Goal: Task Accomplishment & Management: Manage account settings

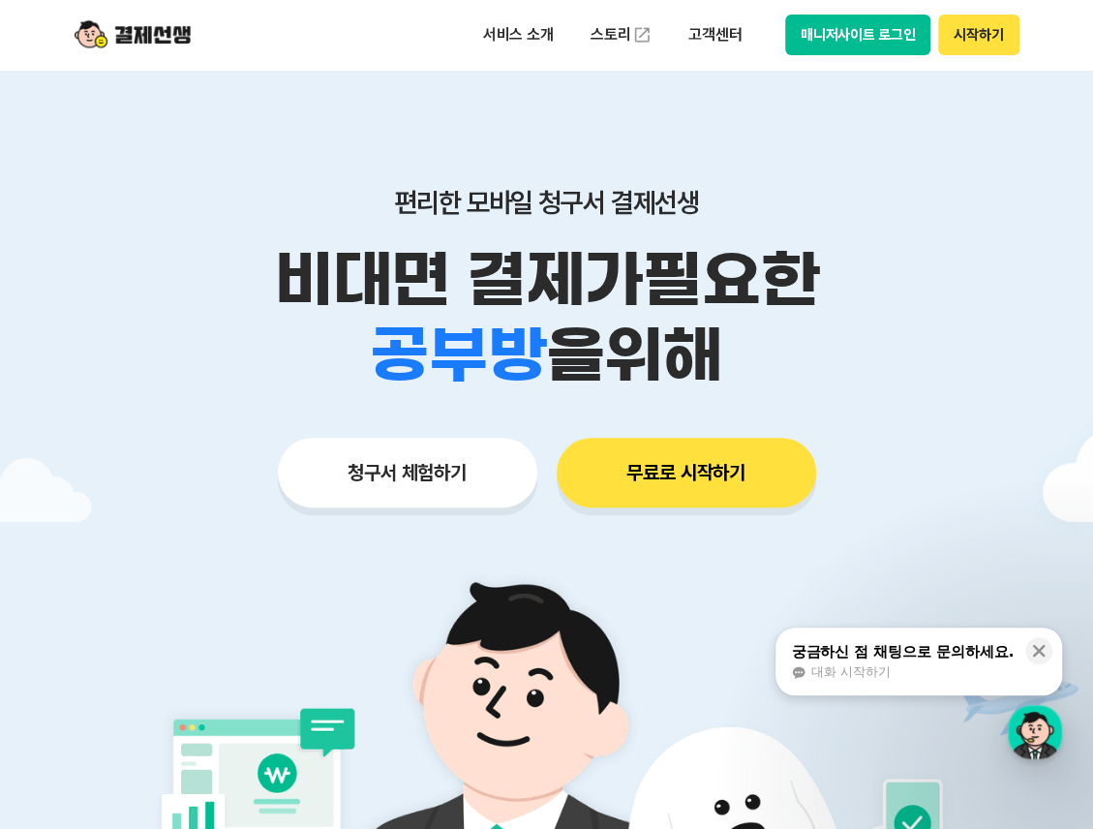
click at [870, 28] on button "매니저사이트 로그인" at bounding box center [858, 35] width 146 height 41
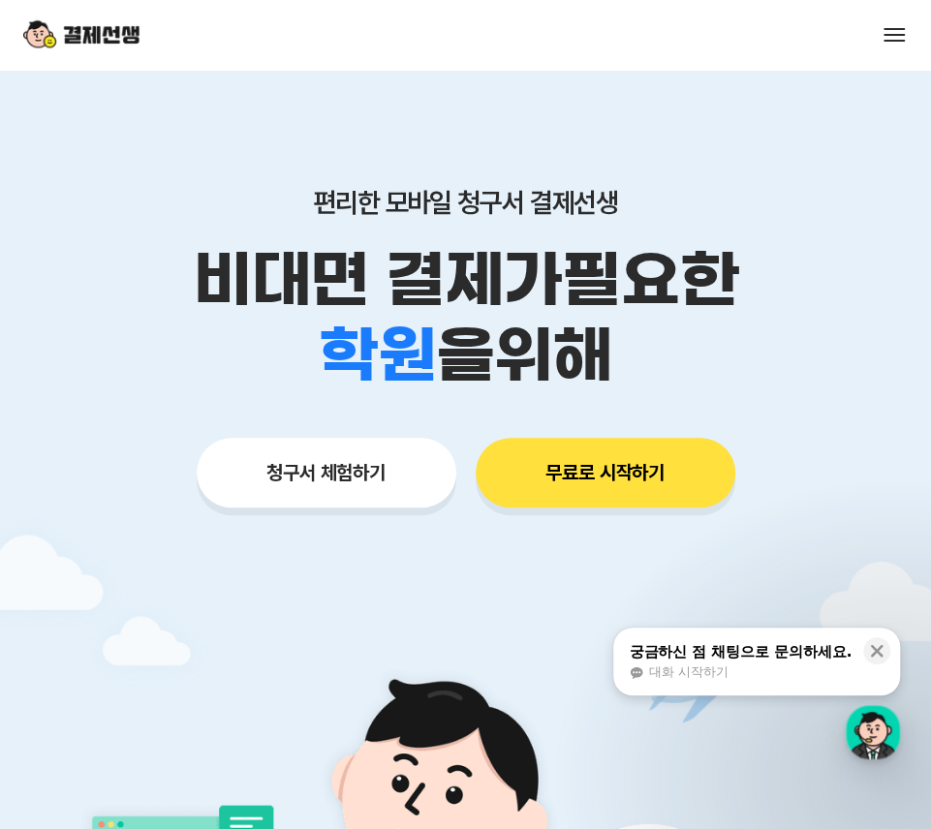
click at [899, 17] on div "서비스 소개 스토리 고객센터 매니저사이트 로그인 시작하기" at bounding box center [465, 35] width 931 height 70
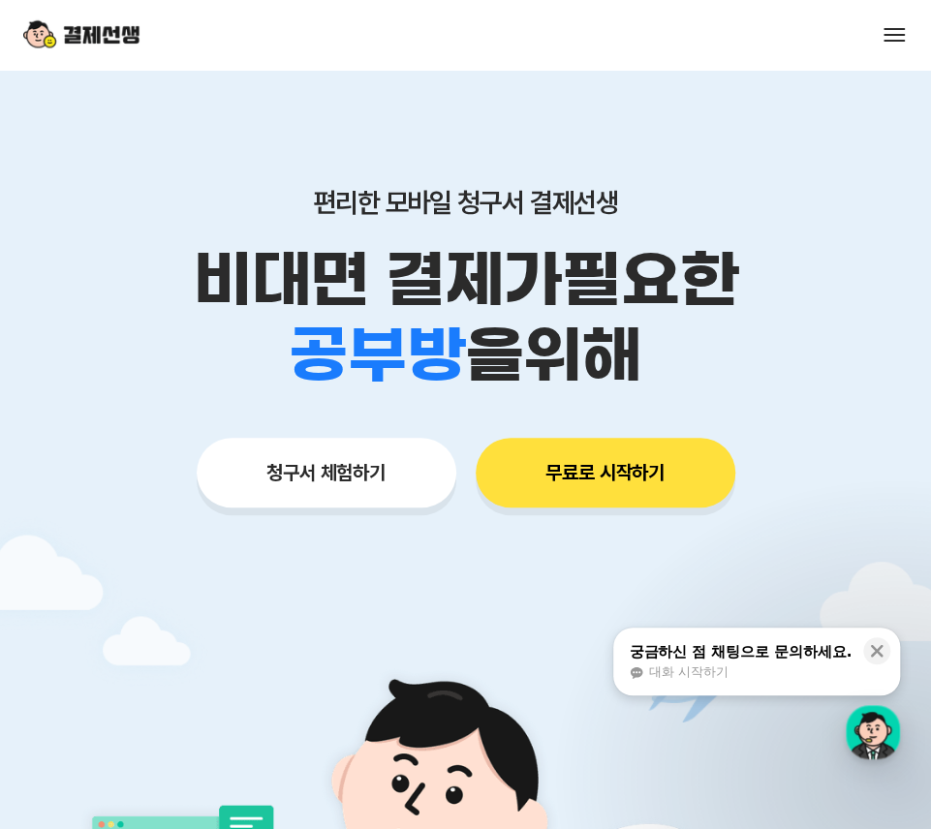
click at [899, 28] on span at bounding box center [893, 29] width 21 height 2
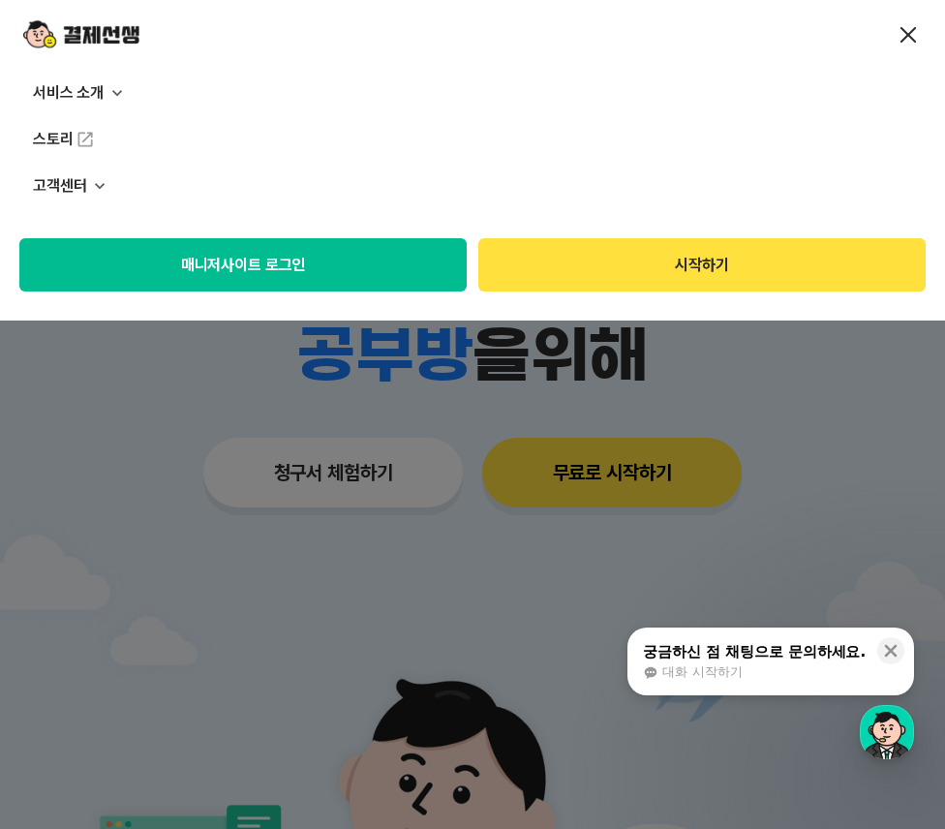
click at [369, 277] on button "매니저사이트 로그인" at bounding box center [242, 264] width 447 height 53
